Goal: Book appointment/travel/reservation

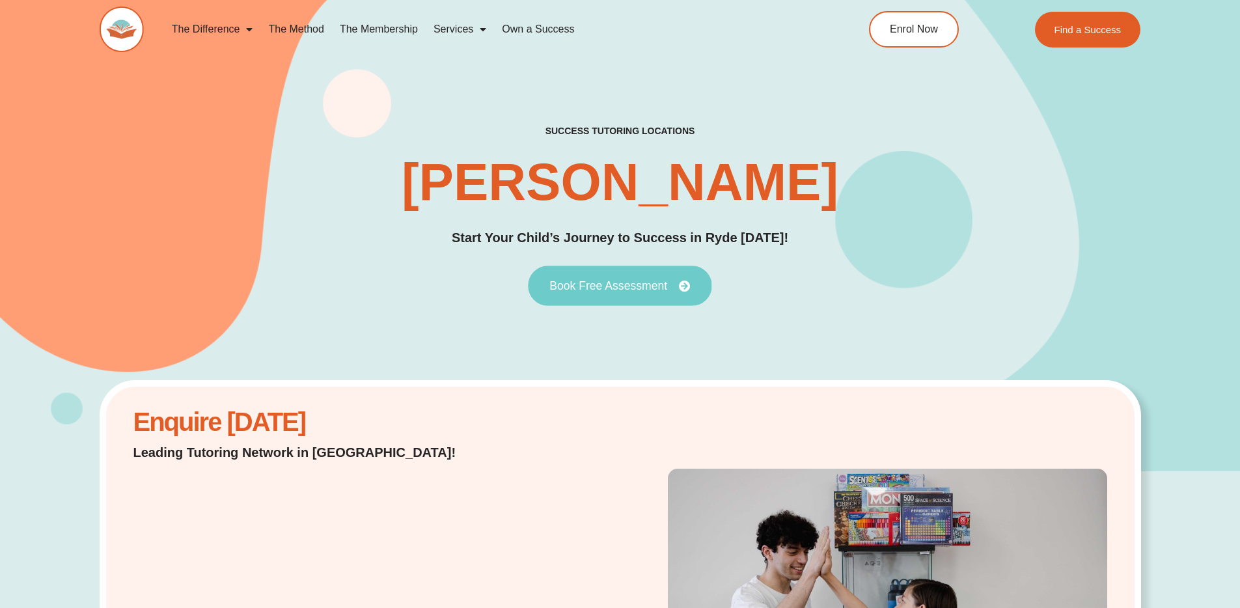
click at [609, 284] on span "Book Free Assessment" at bounding box center [608, 286] width 118 height 12
click at [637, 284] on span "Book Free Assessment" at bounding box center [608, 286] width 118 height 12
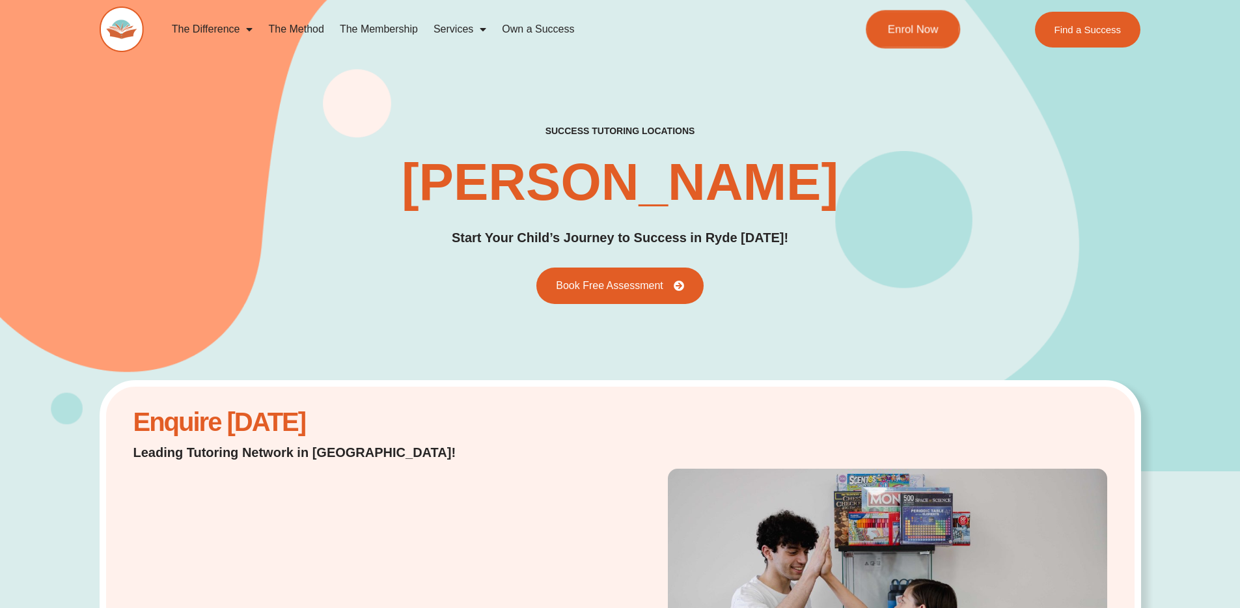
click at [909, 35] on span "Enrol Now" at bounding box center [913, 29] width 51 height 11
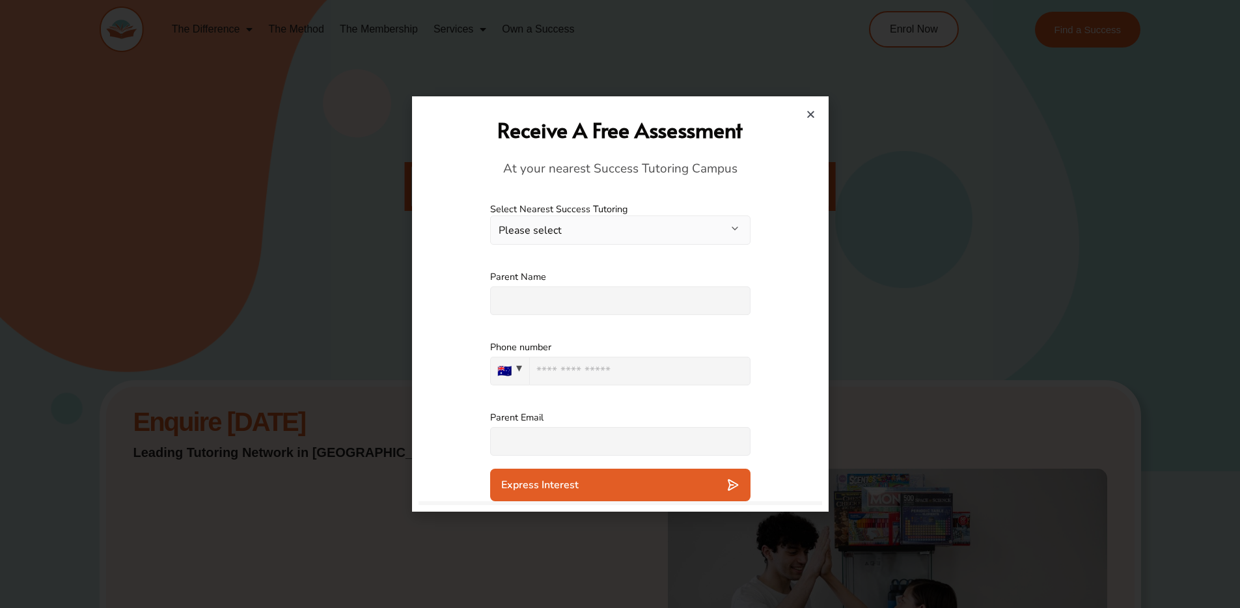
click at [687, 227] on button "Please select" at bounding box center [620, 229] width 260 height 29
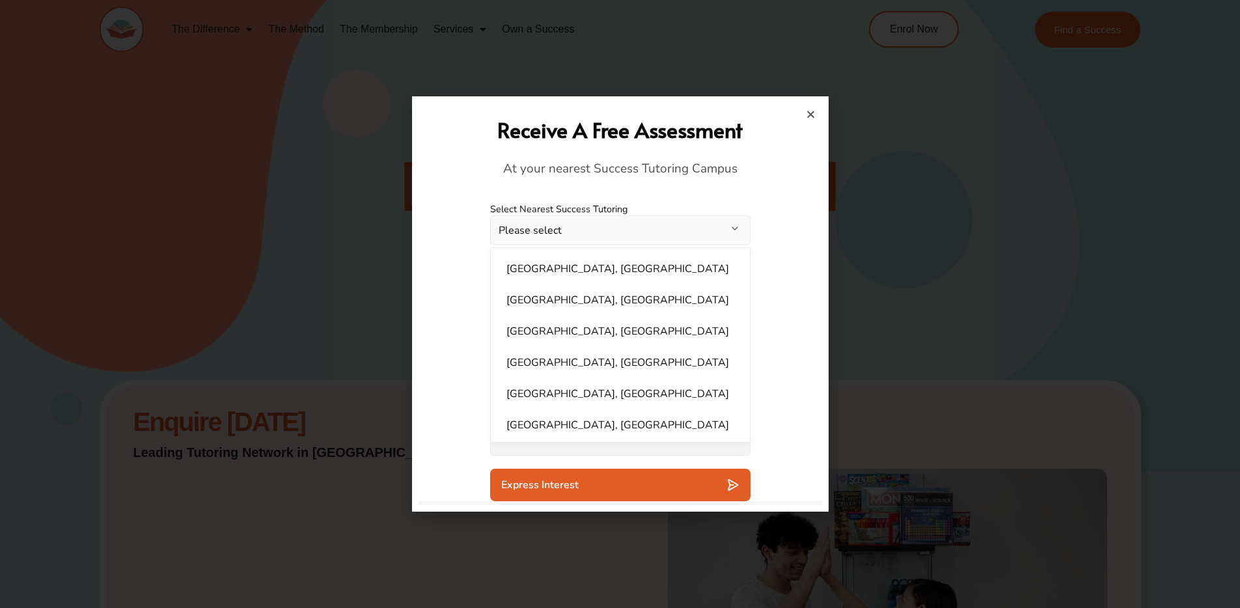
click at [562, 231] on button "Please select" at bounding box center [620, 229] width 260 height 29
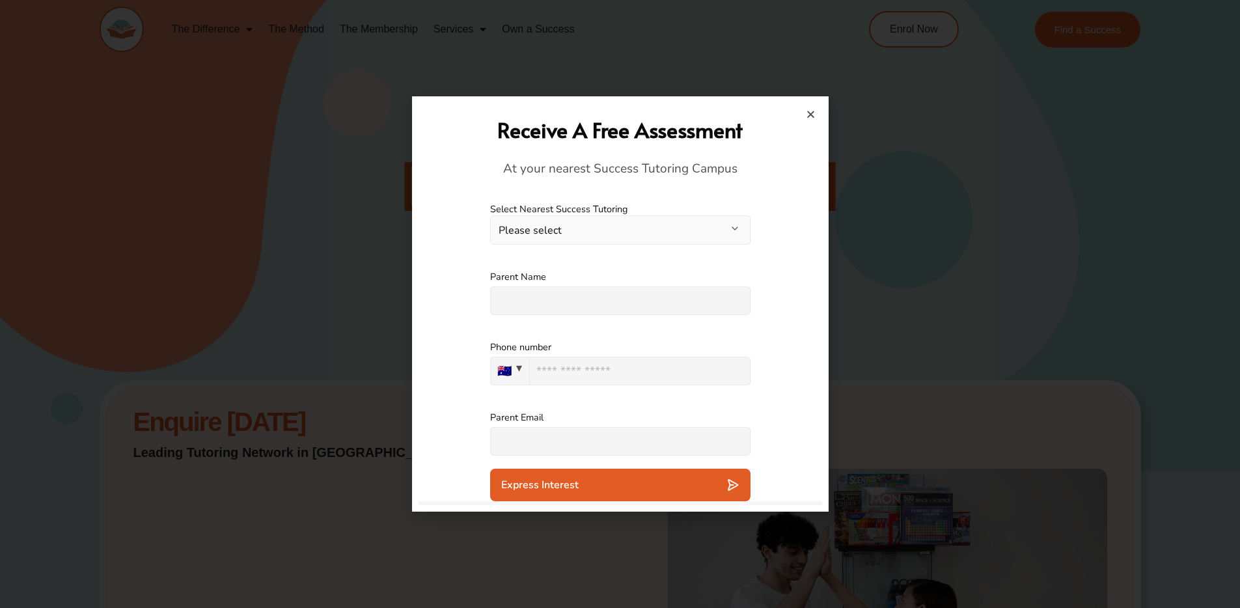
click at [721, 230] on button "Please select" at bounding box center [620, 229] width 260 height 29
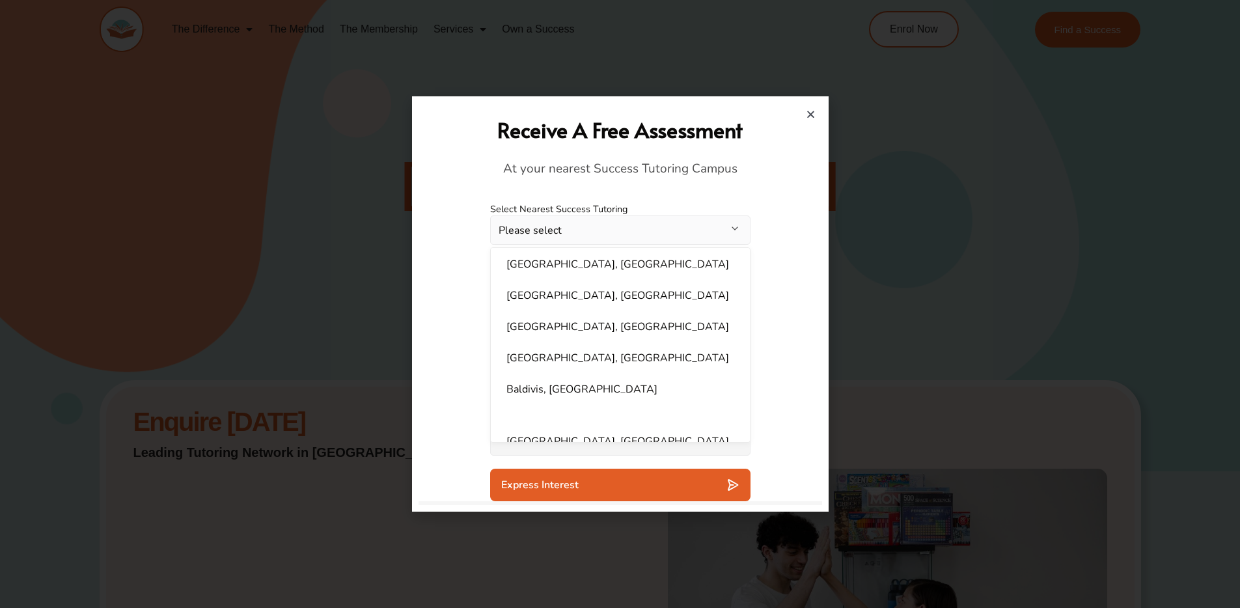
scroll to position [837, 0]
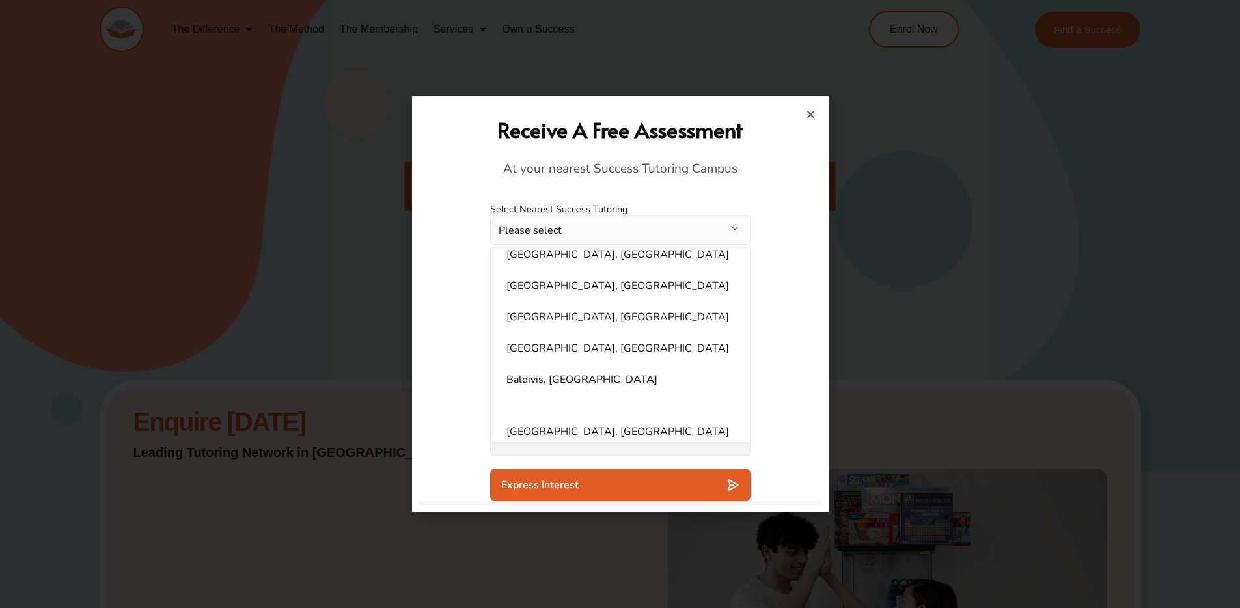
click at [790, 367] on div "Phone number 🇦🇺 🇦🇺 [GEOGRAPHIC_DATA] + 61 0424474449" at bounding box center [621, 363] width 404 height 70
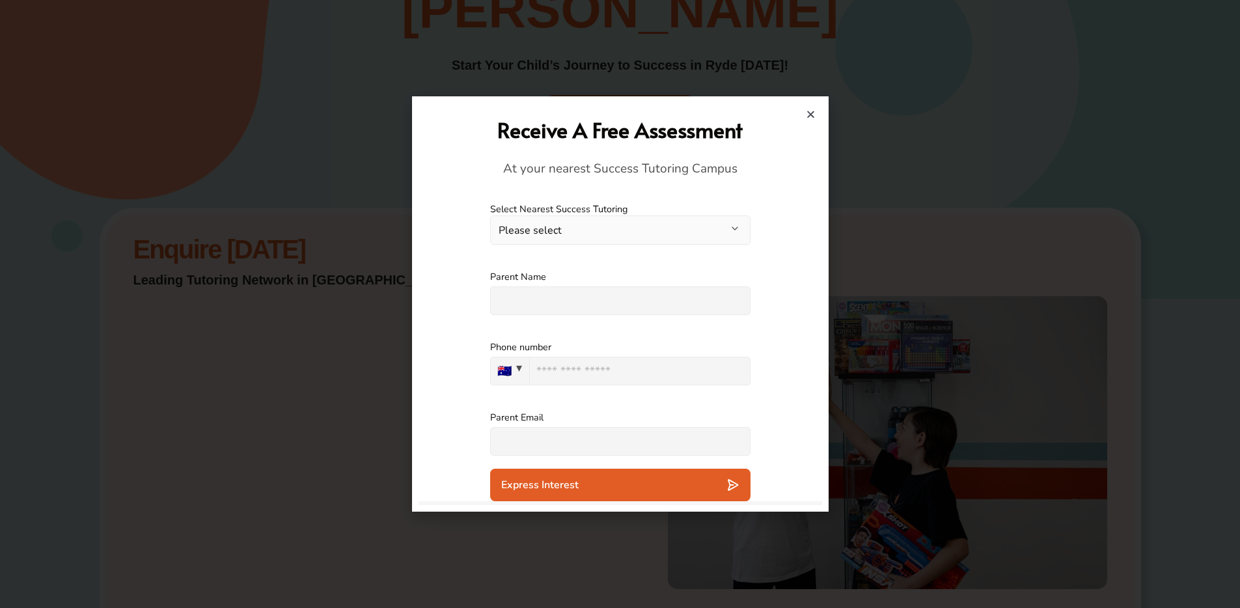
scroll to position [0, 0]
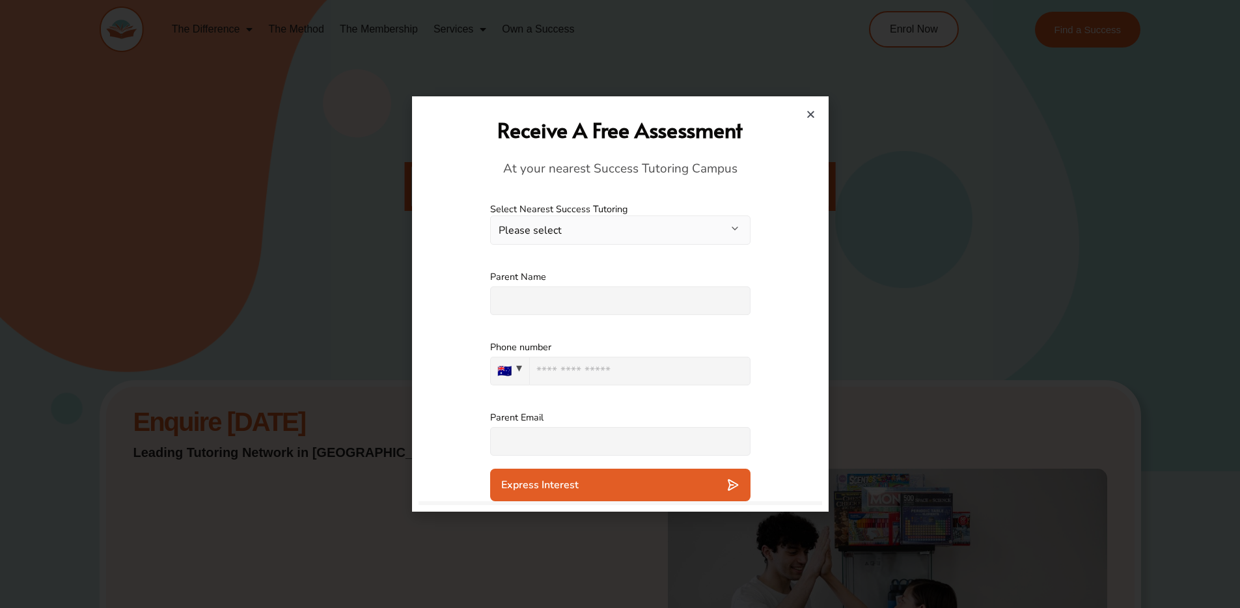
click at [807, 116] on icon "Close" at bounding box center [811, 114] width 10 height 10
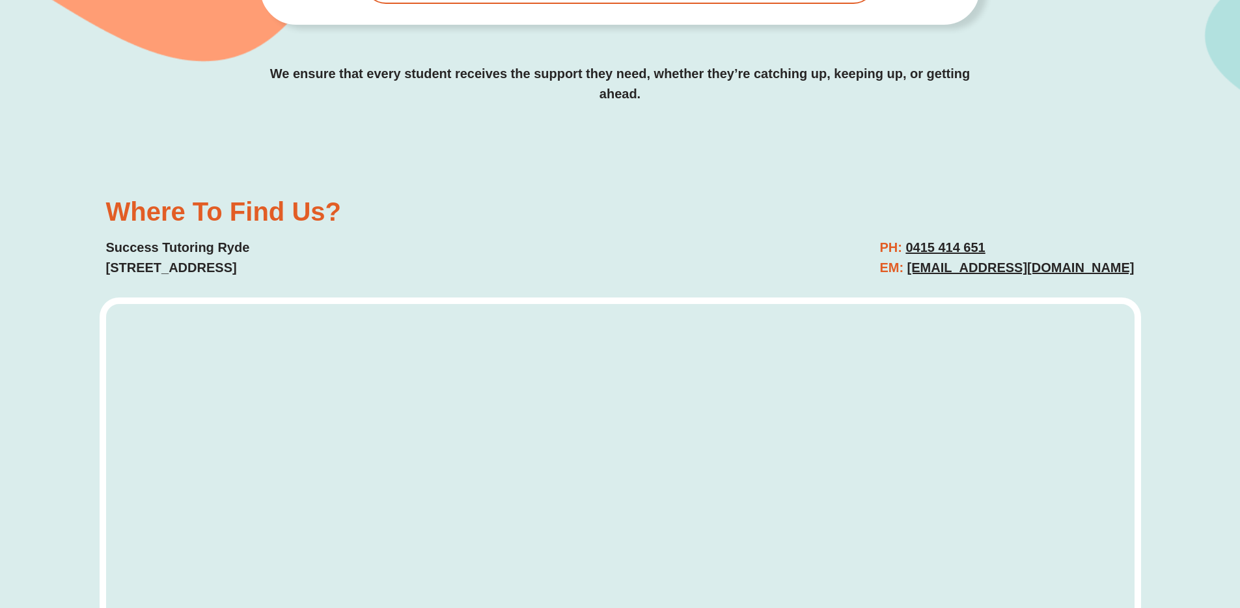
scroll to position [4200, 0]
